Goal: Navigation & Orientation: Go to known website

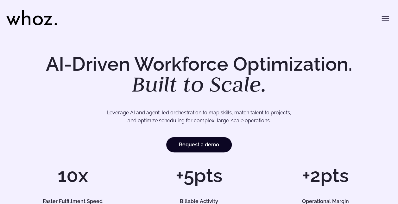
click at [35, 19] on icon at bounding box center [31, 17] width 51 height 15
click at [36, 19] on icon at bounding box center [31, 17] width 51 height 15
click at [382, 17] on icon "Toggle menu" at bounding box center [386, 19] width 8 height 8
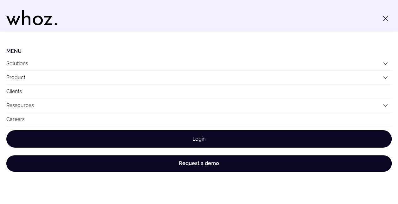
click at [204, 141] on link "Login" at bounding box center [198, 138] width 385 height 17
